Goal: Information Seeking & Learning: Learn about a topic

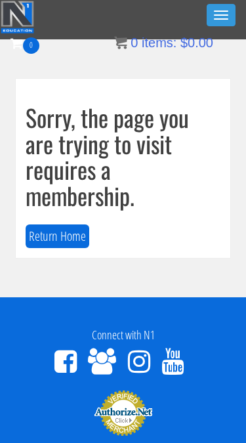
click at [218, 16] on button "Toggle navigation" at bounding box center [221, 15] width 29 height 22
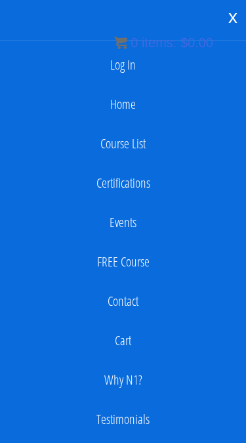
click at [142, 70] on link "Log In" at bounding box center [123, 65] width 233 height 26
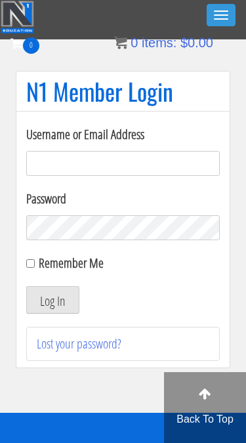
type input "[EMAIL_ADDRESS][DOMAIN_NAME]"
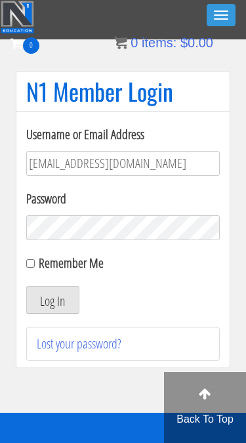
click at [53, 300] on button "Log In" at bounding box center [52, 300] width 53 height 28
click at [56, 300] on button "Log In" at bounding box center [52, 300] width 53 height 28
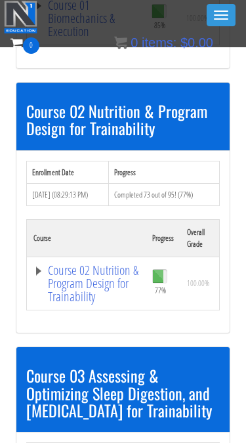
scroll to position [597, 0]
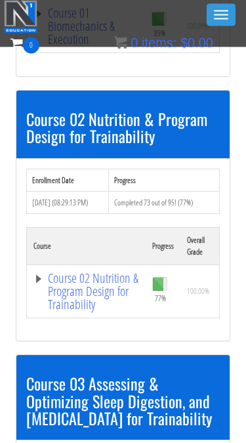
click at [41, 281] on link "Course 02 Nutrition & Program Design for Trainability" at bounding box center [86, 292] width 106 height 39
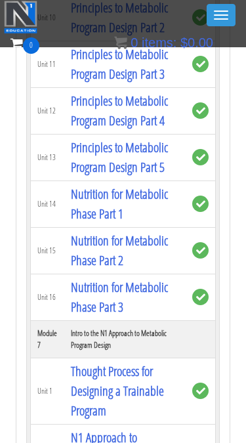
scroll to position [2311, 0]
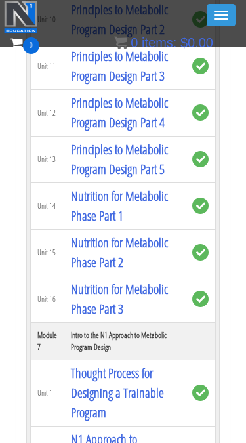
click at [141, 178] on link "Principles to Metabolic Program Design Part 5" at bounding box center [119, 159] width 97 height 37
